Goal: Find specific page/section

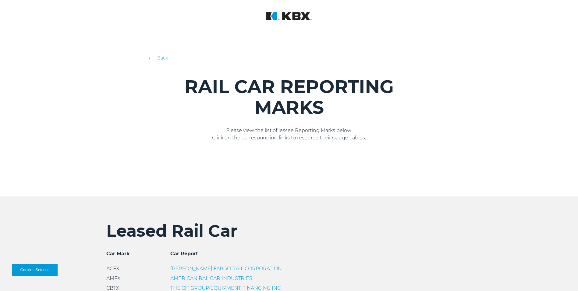
click at [163, 59] on link "Back" at bounding box center [289, 58] width 277 height 6
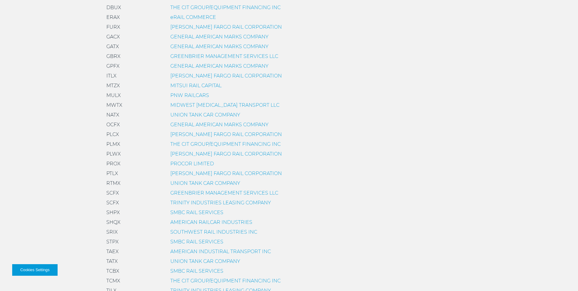
scroll to position [335, 0]
